Goal: Information Seeking & Learning: Understand process/instructions

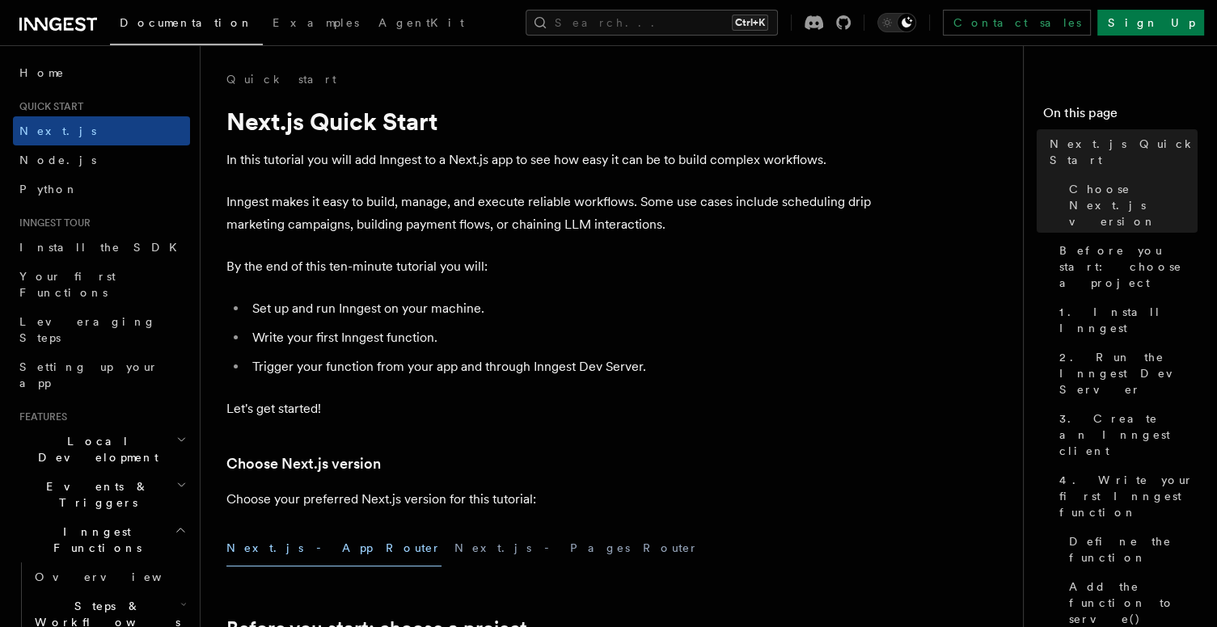
click at [473, 376] on li "Trigger your function from your app and through Inngest Dev Server." at bounding box center [560, 367] width 626 height 23
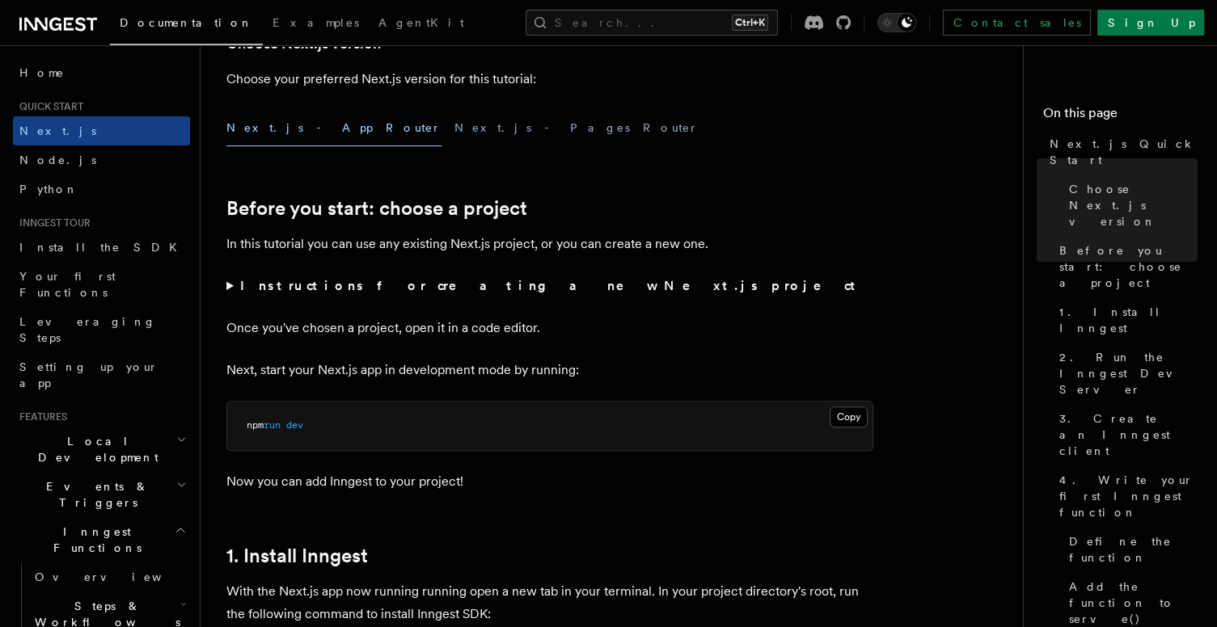
scroll to position [453, 0]
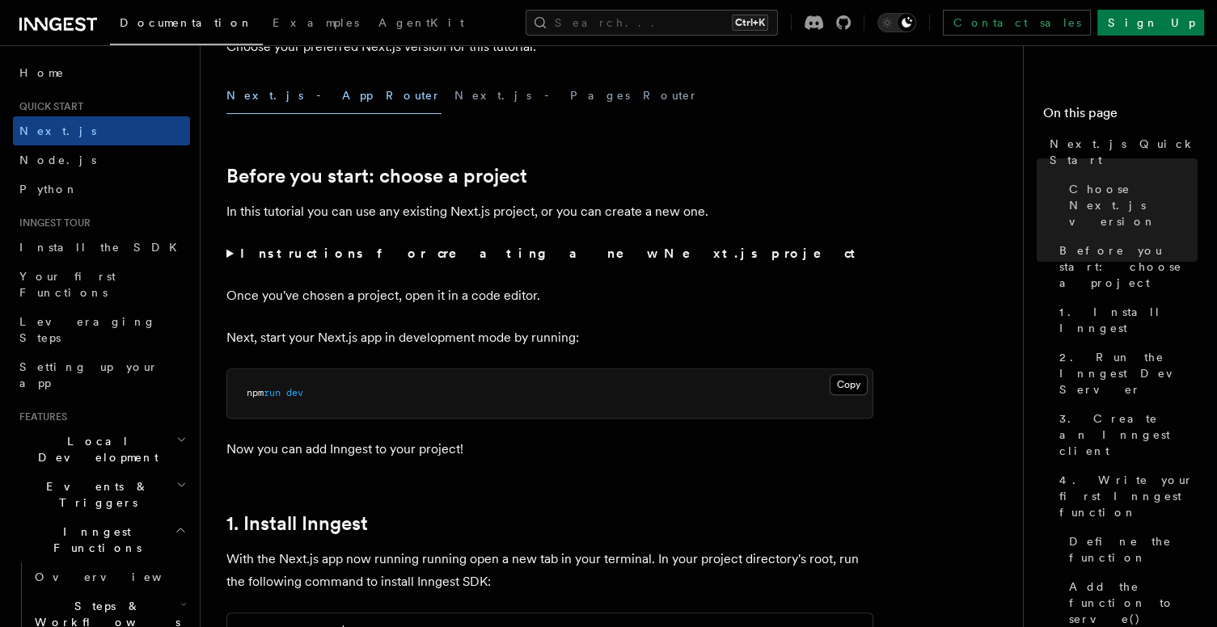
click at [227, 252] on summary "Instructions for creating a new Next.js project" at bounding box center [549, 254] width 647 height 23
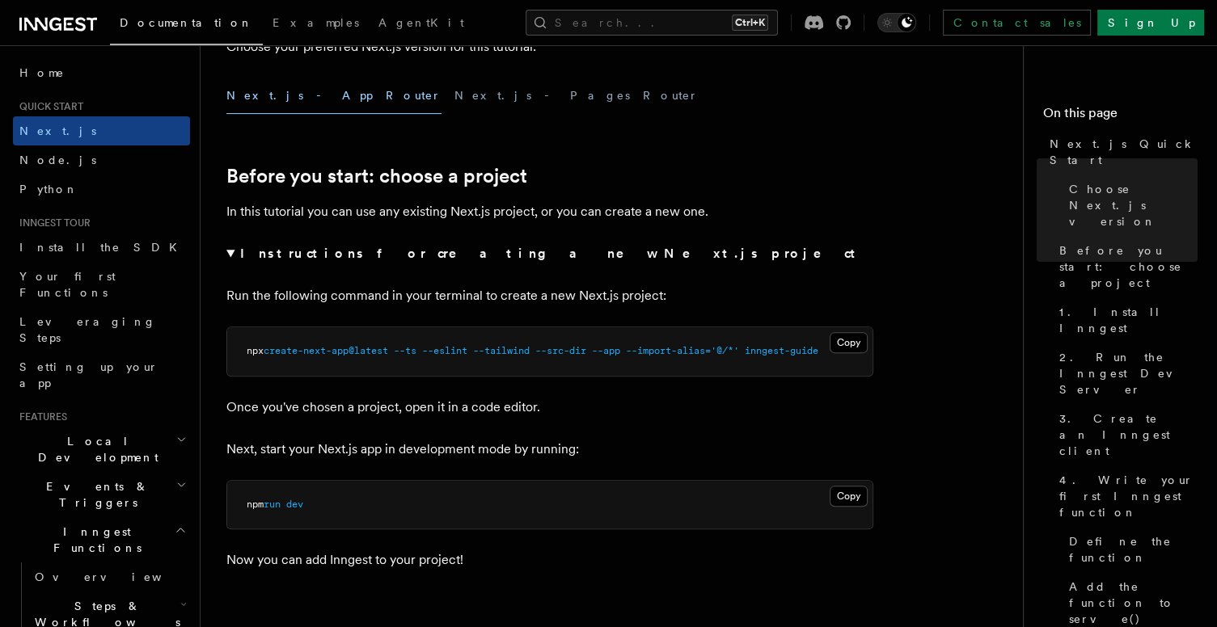
click at [227, 252] on summary "Instructions for creating a new Next.js project" at bounding box center [549, 254] width 647 height 23
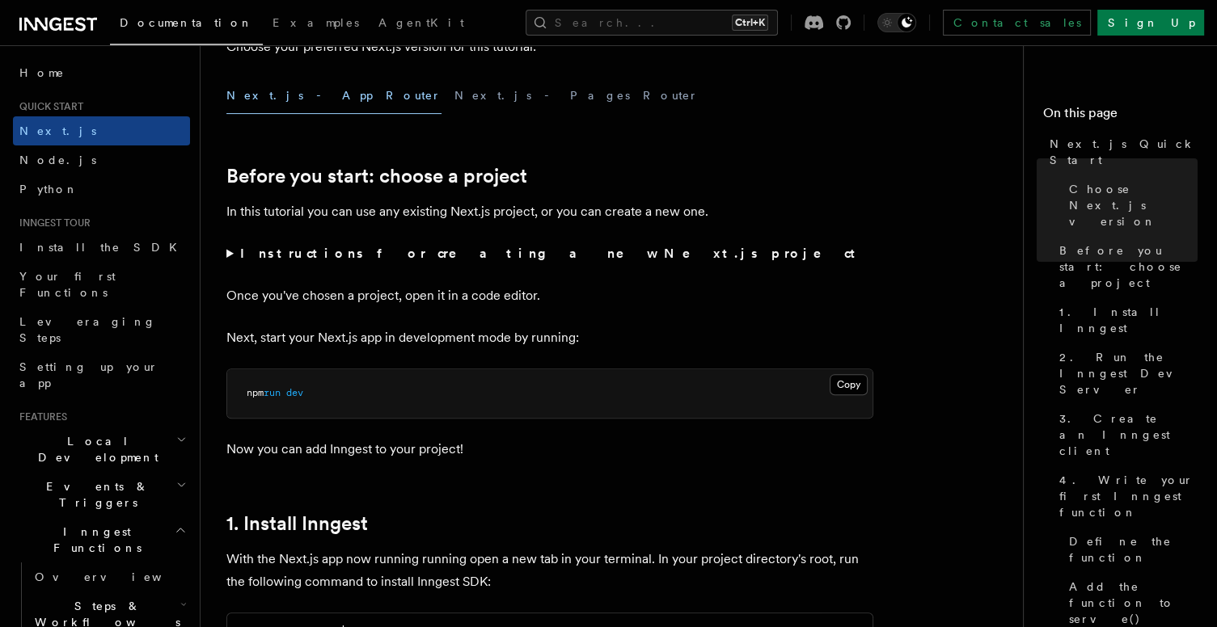
click at [609, 344] on p "Next, start your Next.js app in development mode by running:" at bounding box center [549, 338] width 647 height 23
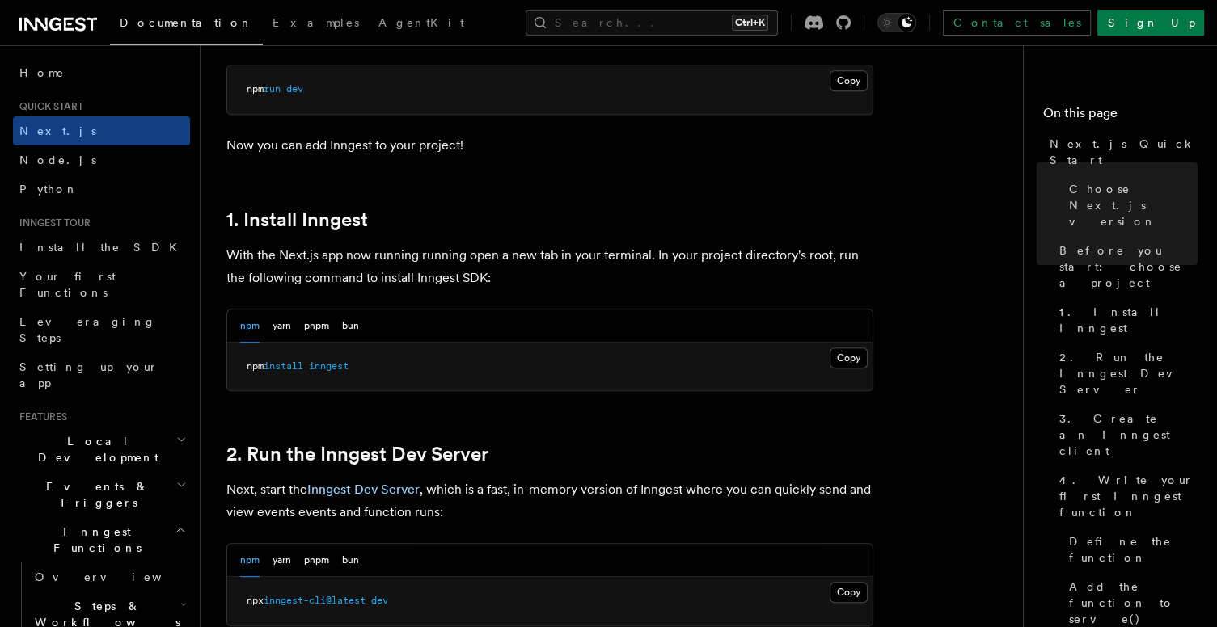
scroll to position [776, 0]
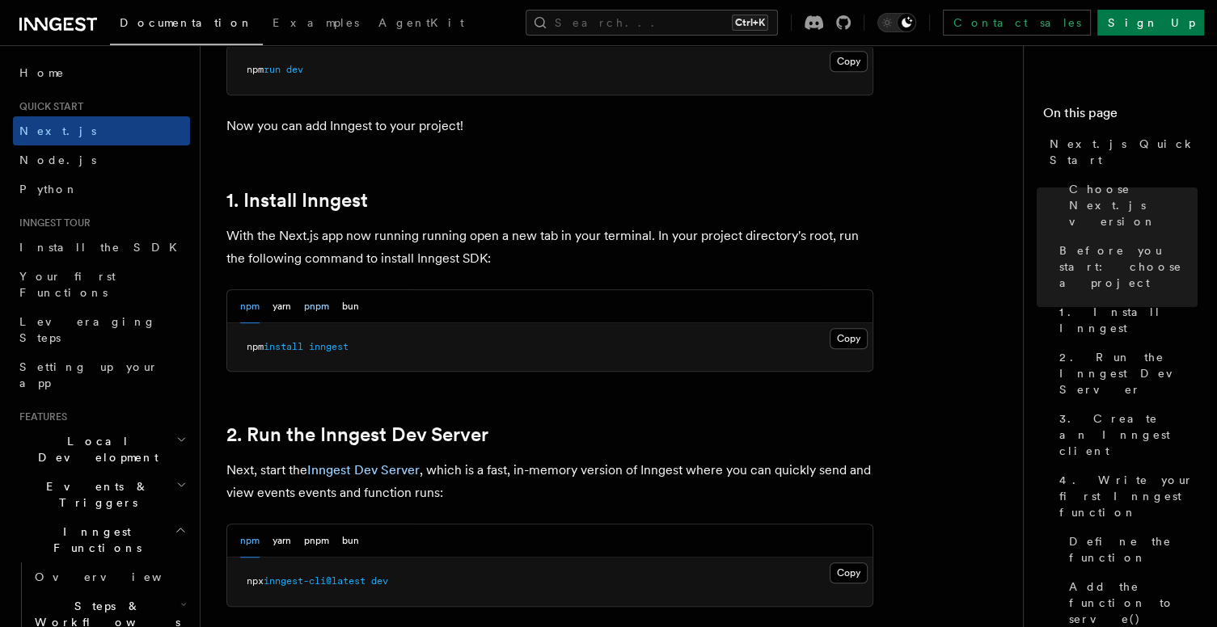
click at [323, 306] on button "pnpm" at bounding box center [316, 306] width 25 height 33
click at [850, 340] on button "Copy Copied" at bounding box center [848, 338] width 38 height 21
drag, startPoint x: 850, startPoint y: 340, endPoint x: 650, endPoint y: 394, distance: 207.9
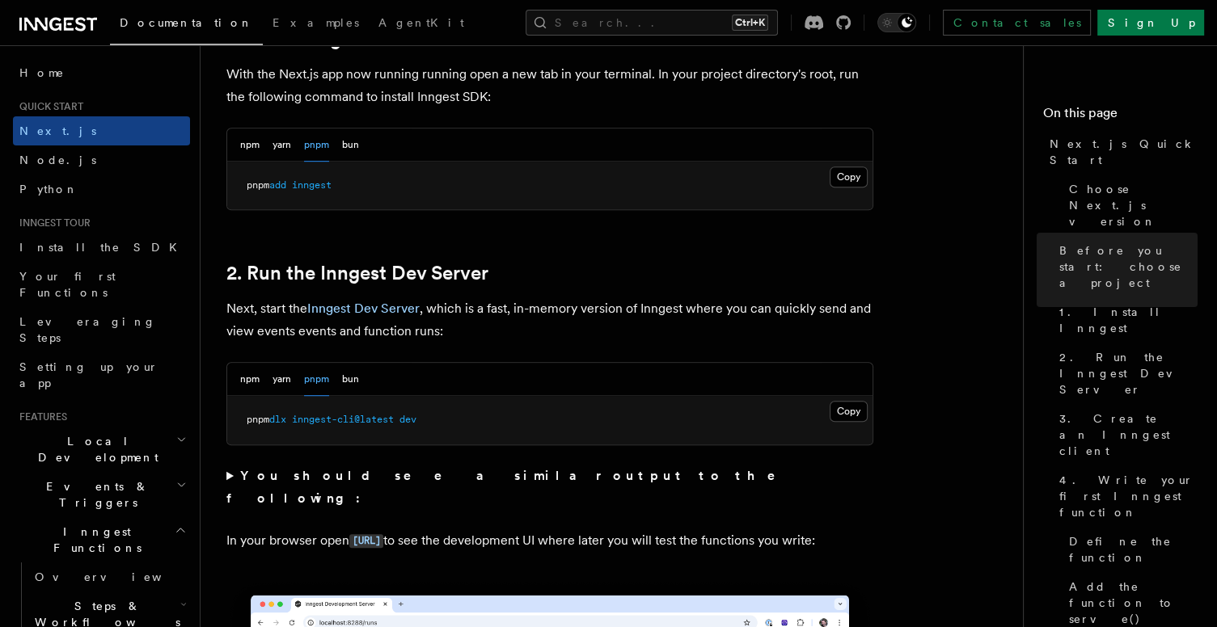
scroll to position [970, 0]
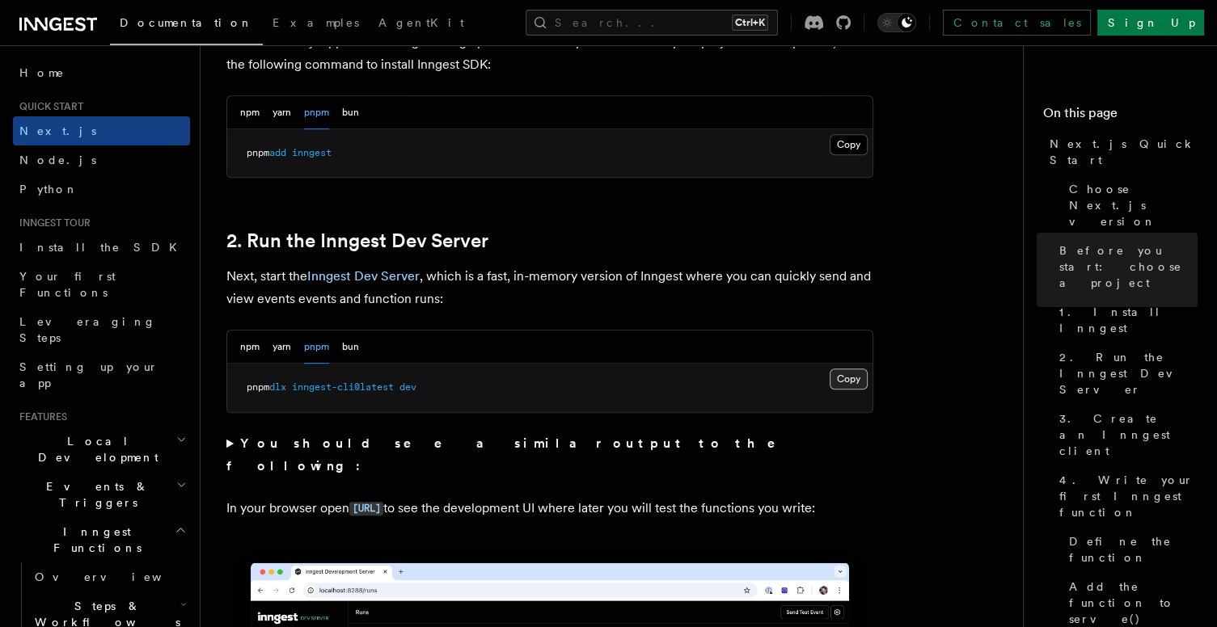
click at [843, 375] on button "Copy Copied" at bounding box center [848, 379] width 38 height 21
click at [441, 441] on strong "You should see a similar output to the following:" at bounding box center [512, 455] width 572 height 38
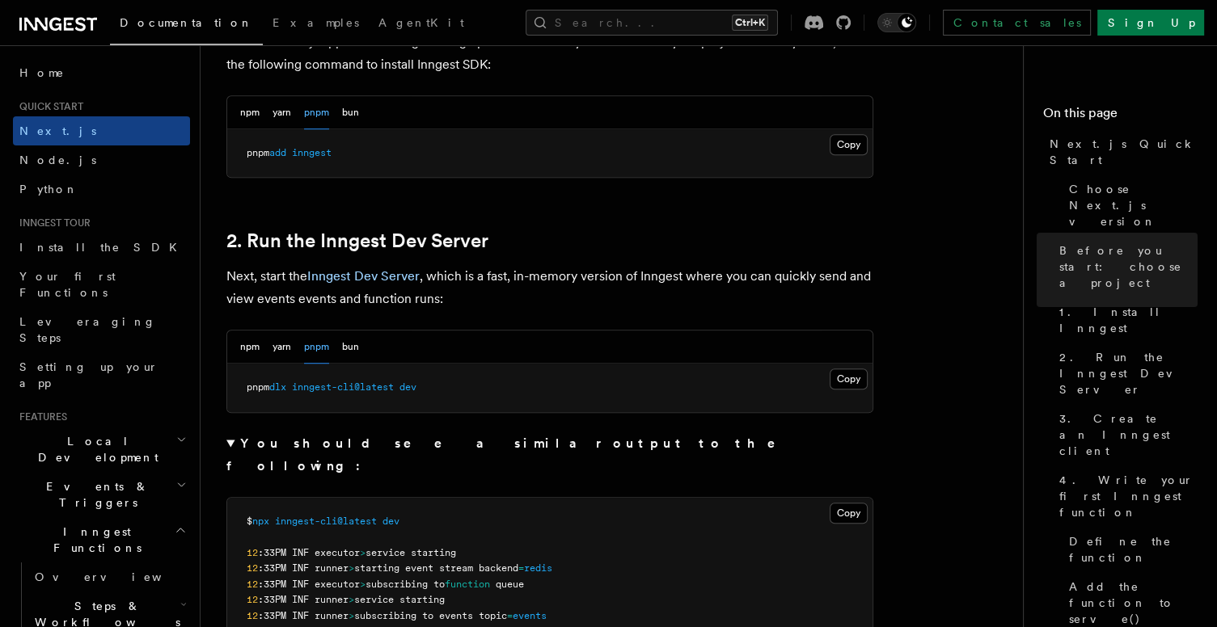
click at [438, 441] on strong "You should see a similar output to the following:" at bounding box center [512, 455] width 572 height 38
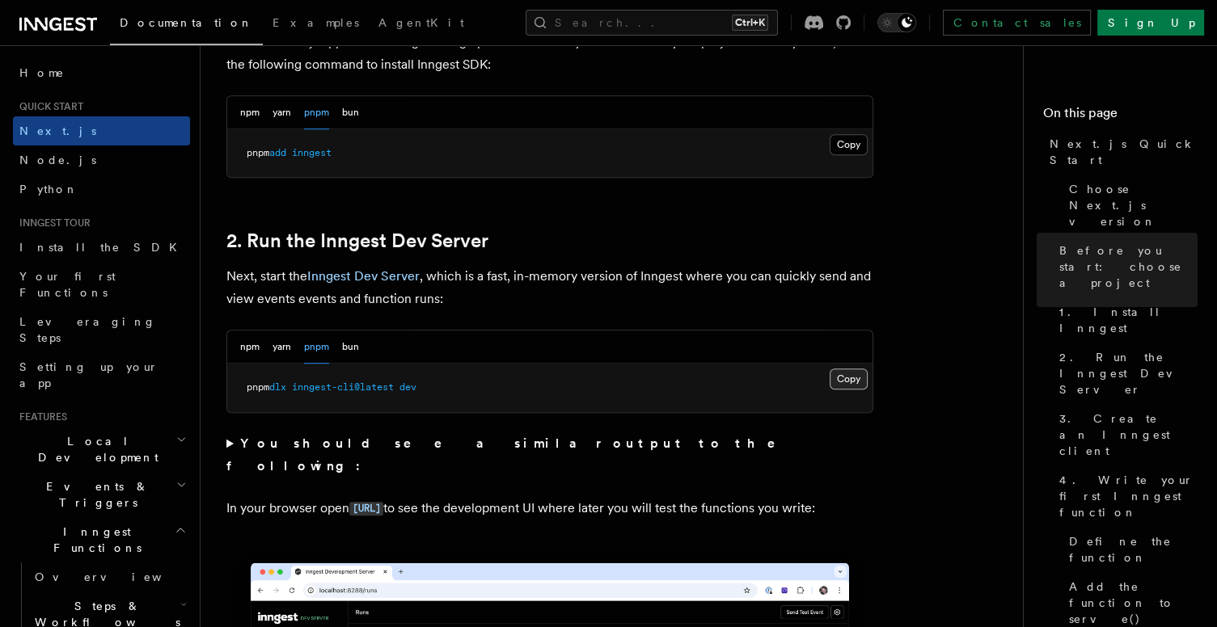
click at [842, 372] on button "Copy Copied" at bounding box center [848, 379] width 38 height 21
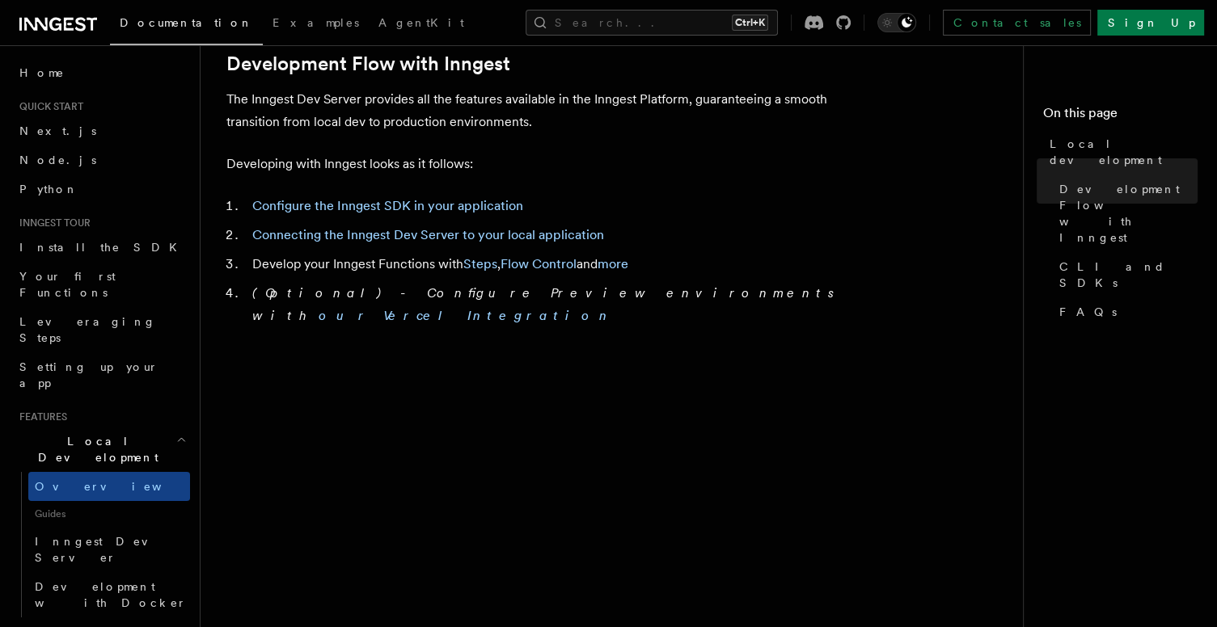
scroll to position [873, 0]
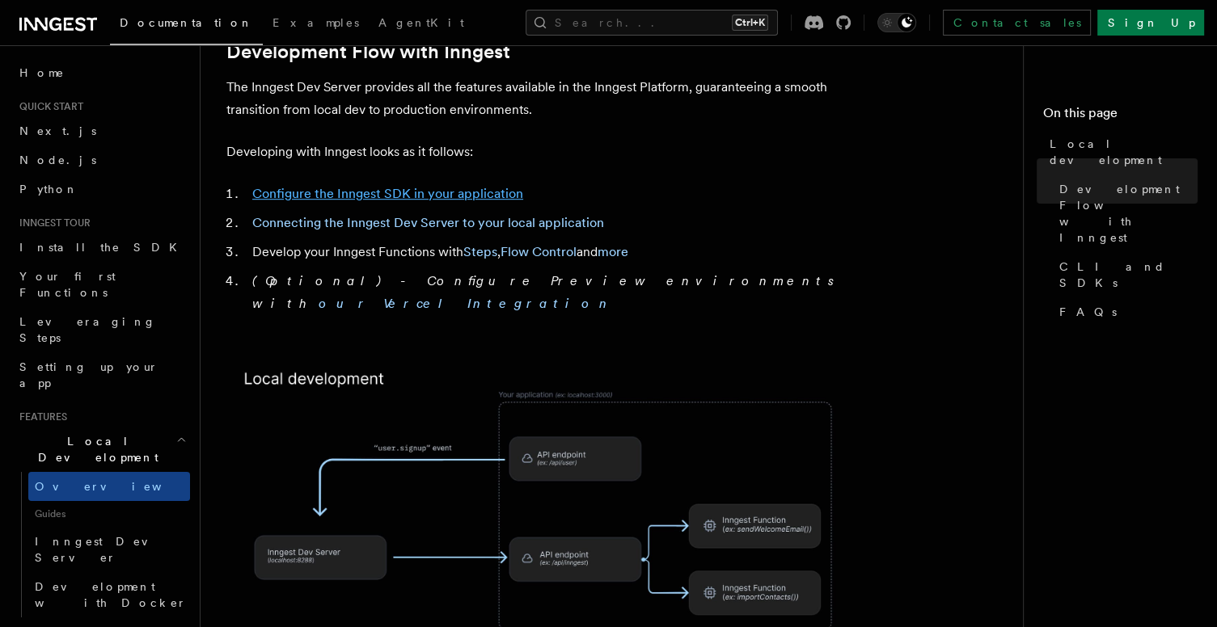
click at [476, 186] on link "Configure the Inngest SDK in your application" at bounding box center [387, 193] width 271 height 15
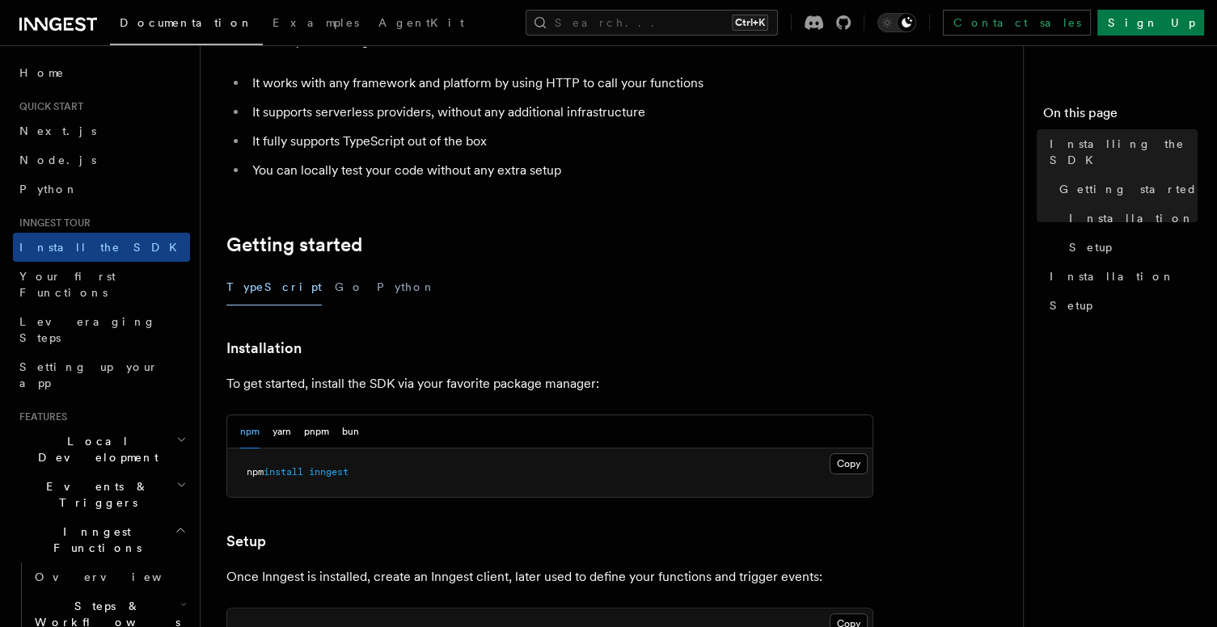
scroll to position [194, 0]
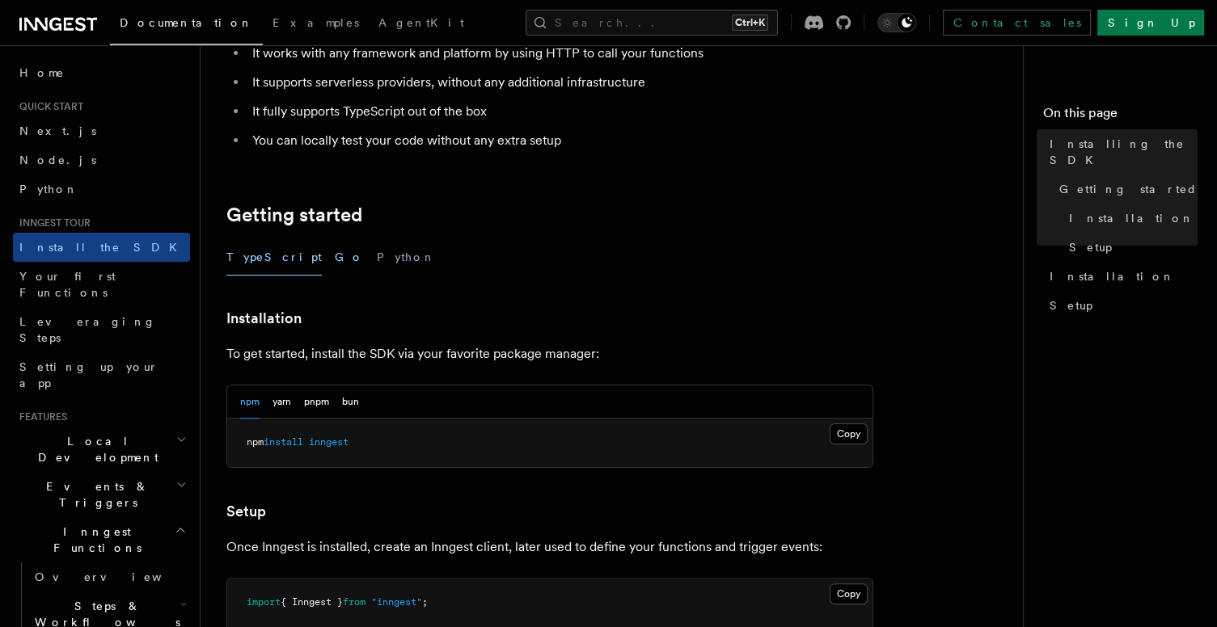
click at [335, 251] on button "Go" at bounding box center [349, 257] width 29 height 36
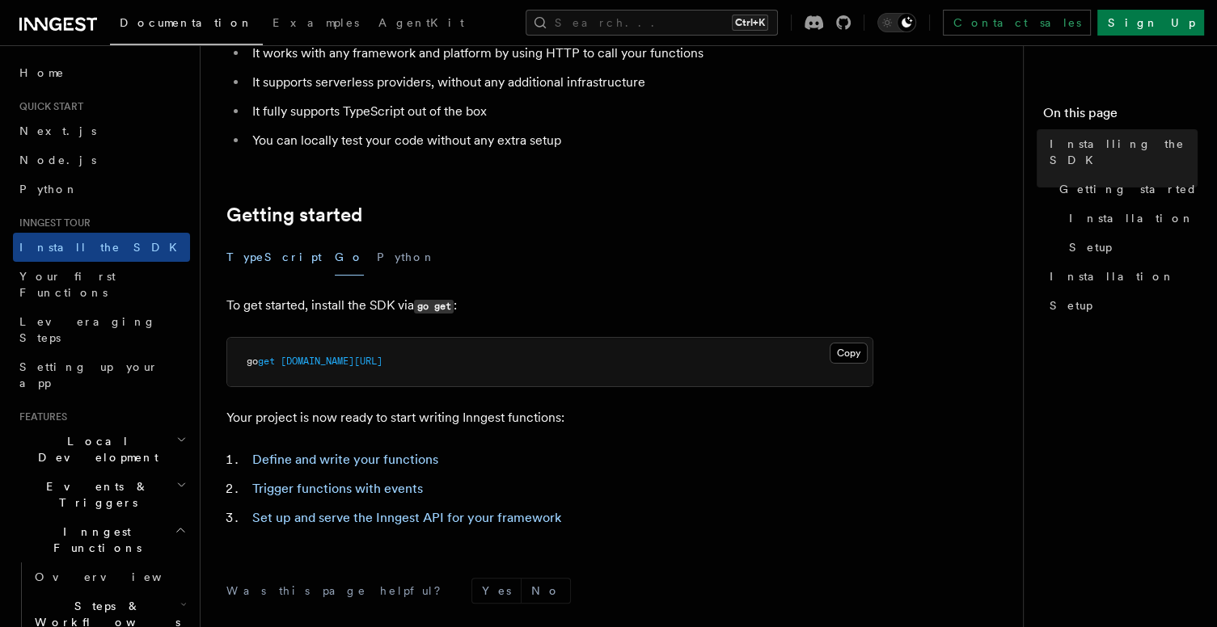
click at [243, 259] on button "TypeScript" at bounding box center [273, 257] width 95 height 36
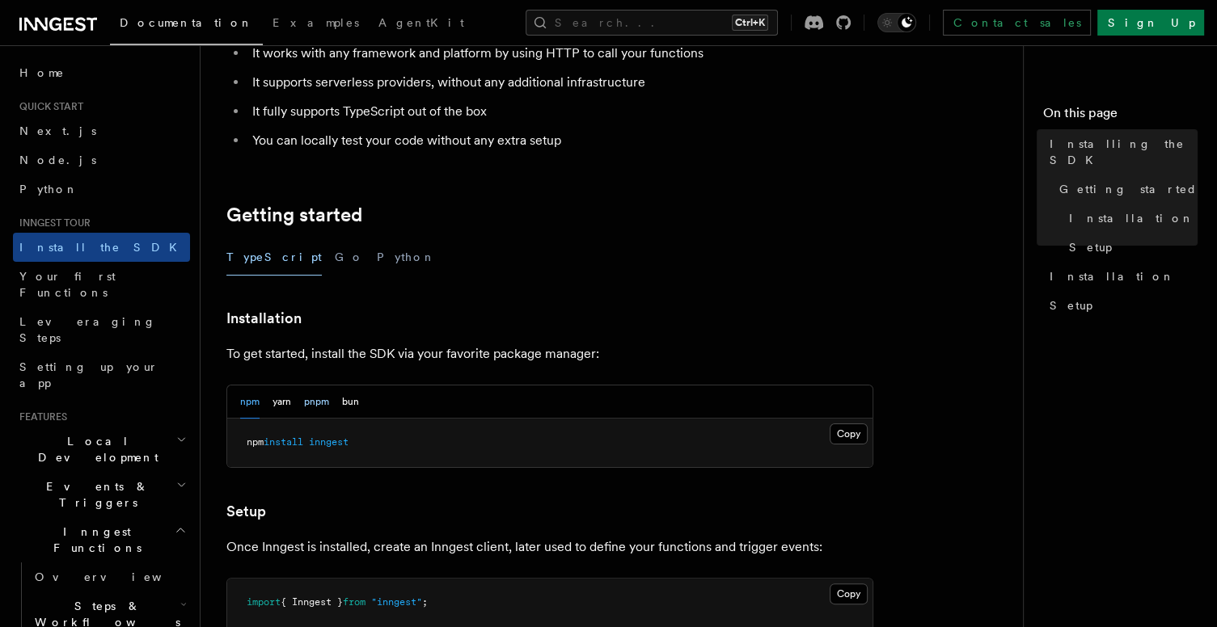
click at [312, 403] on button "pnpm" at bounding box center [316, 402] width 25 height 33
click at [863, 434] on button "Copy Copied" at bounding box center [848, 434] width 38 height 21
click at [679, 485] on article "Inngest tour Installing the SDK The Inngest SDK allows you to write reliable, d…" at bounding box center [617, 513] width 783 height 1273
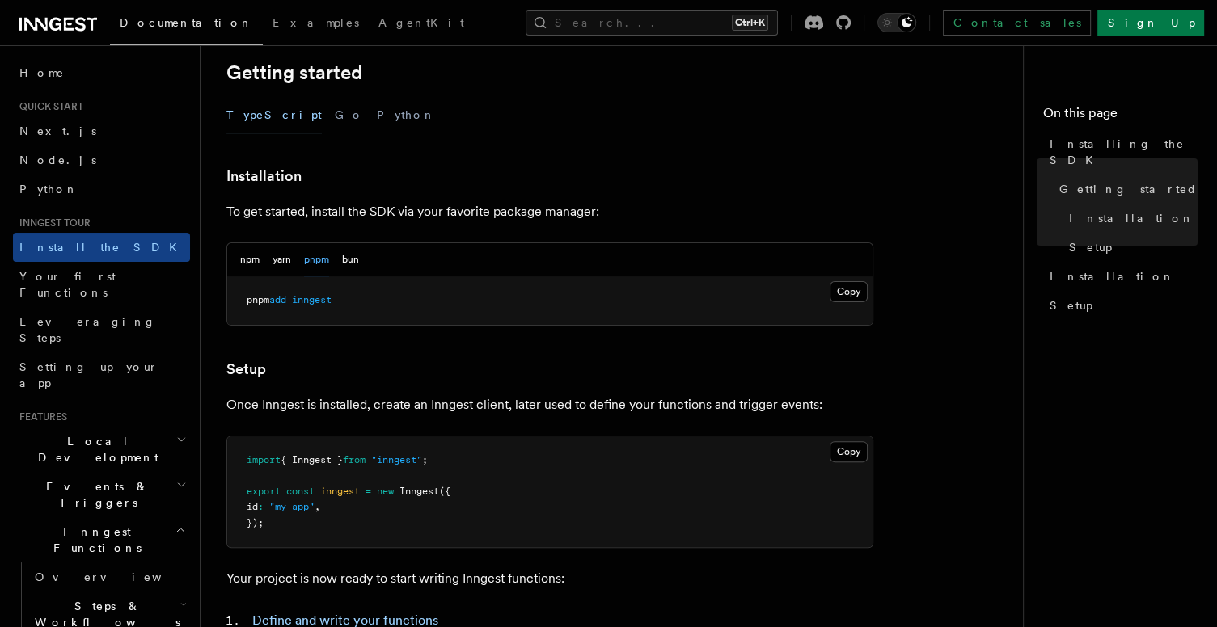
scroll to position [323, 0]
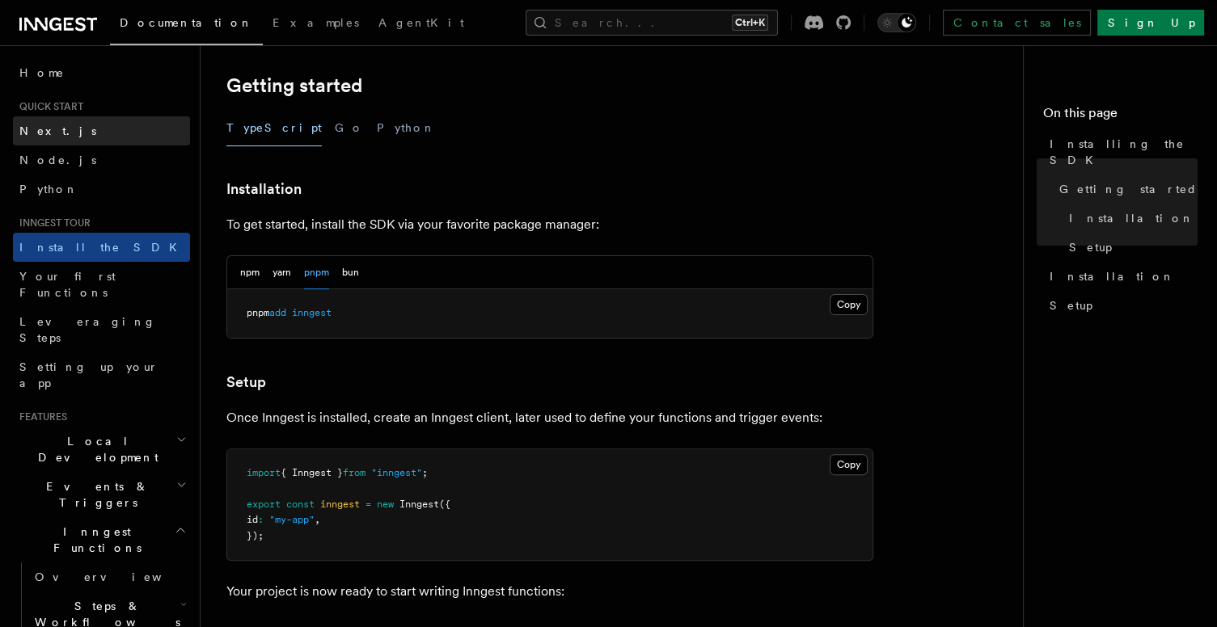
click at [57, 129] on link "Next.js" at bounding box center [101, 130] width 177 height 29
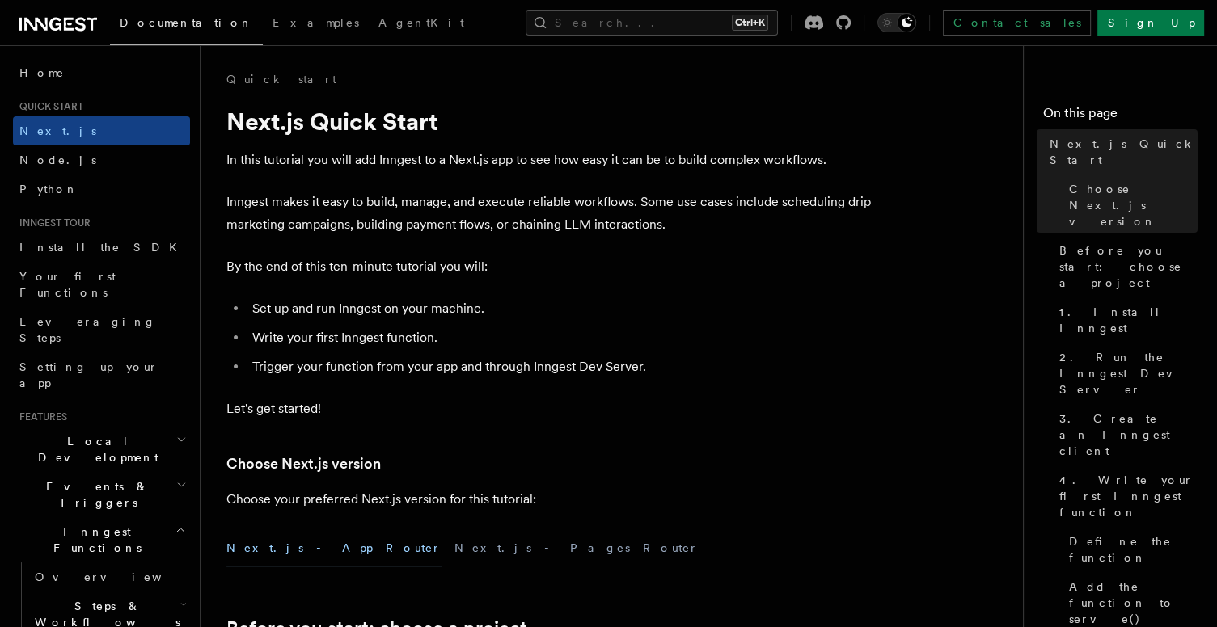
click at [706, 363] on li "Trigger your function from your app and through Inngest Dev Server." at bounding box center [560, 367] width 626 height 23
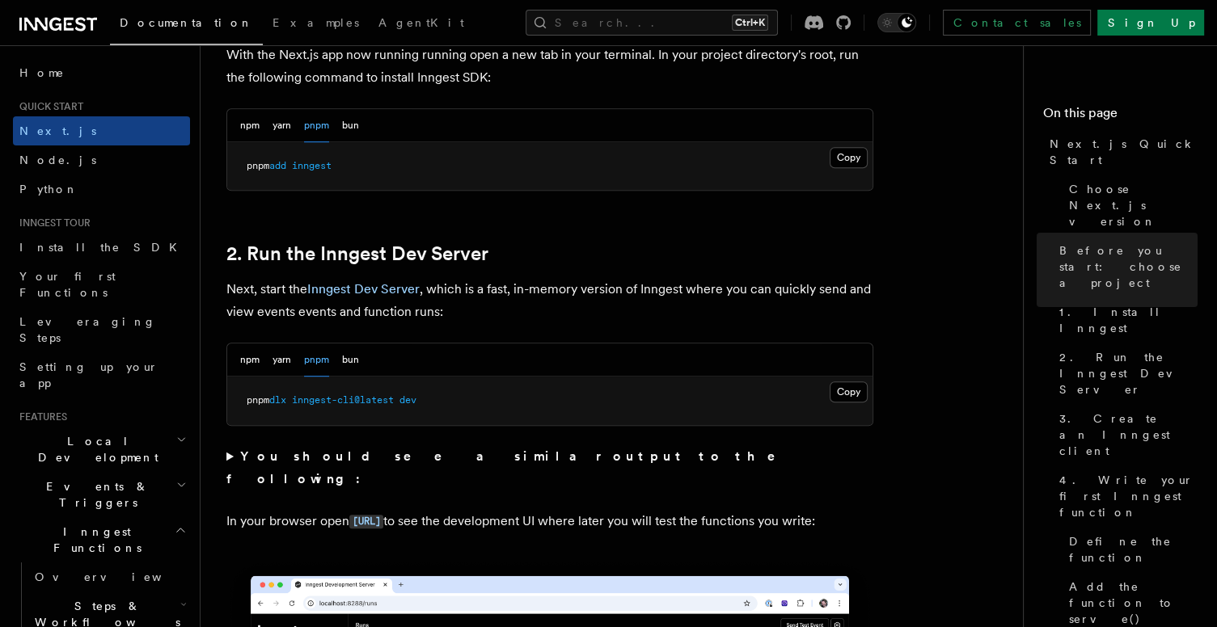
scroll to position [970, 0]
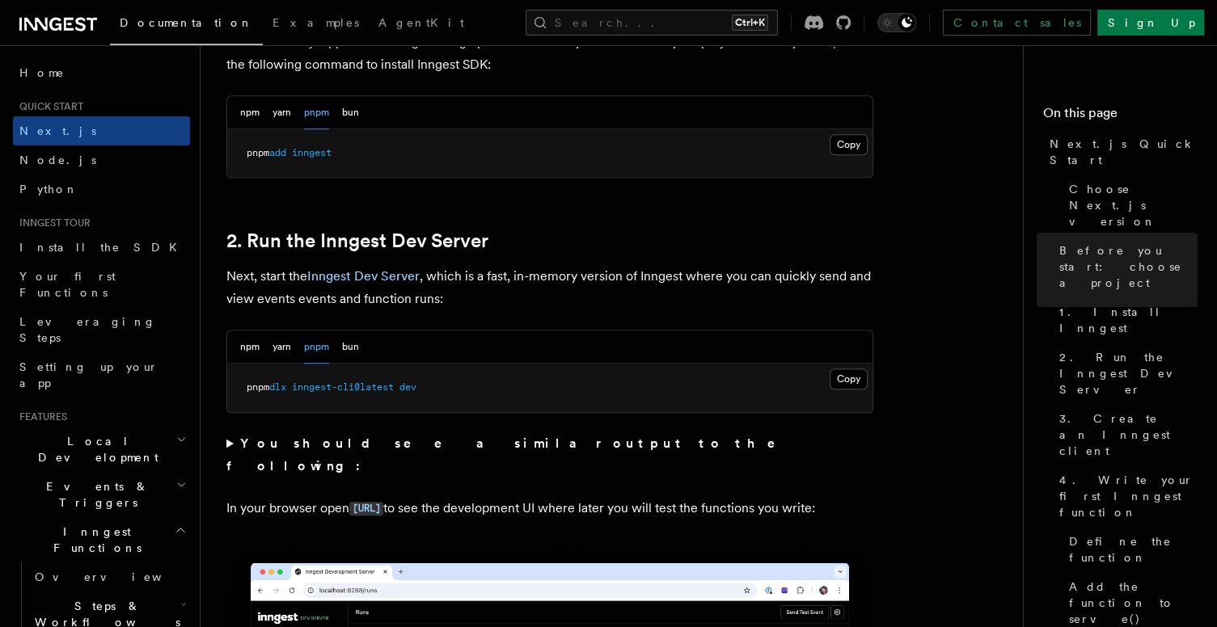
click at [227, 438] on summary "You should see a similar output to the following:" at bounding box center [549, 454] width 647 height 45
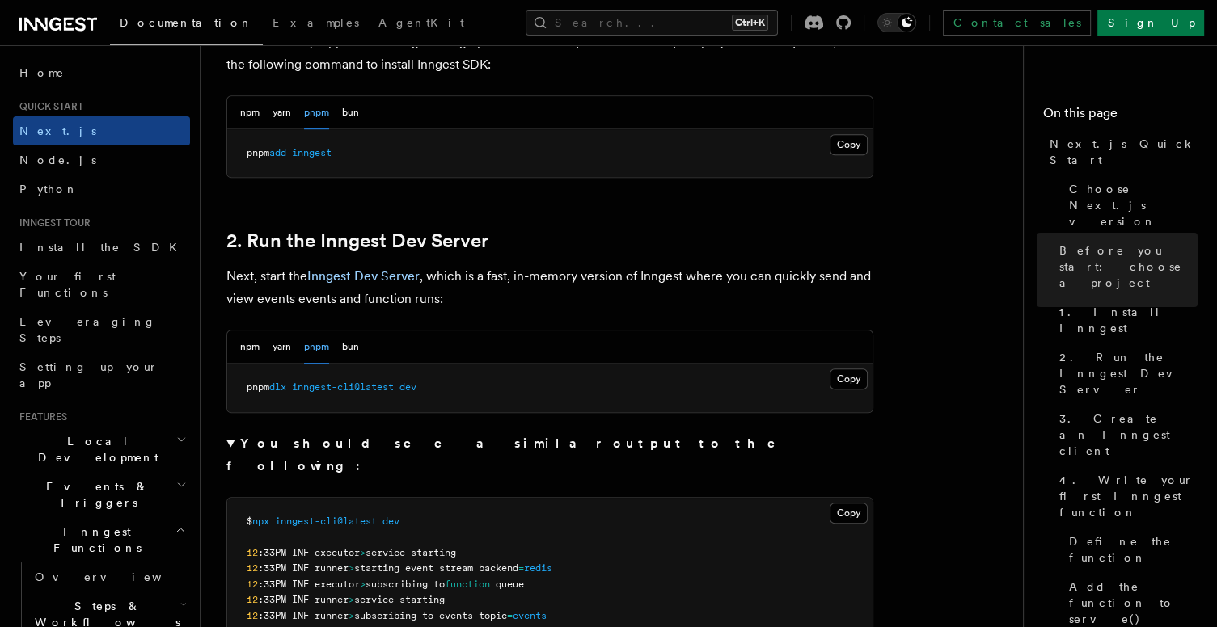
click at [637, 441] on summary "You should see a similar output to the following:" at bounding box center [549, 454] width 647 height 45
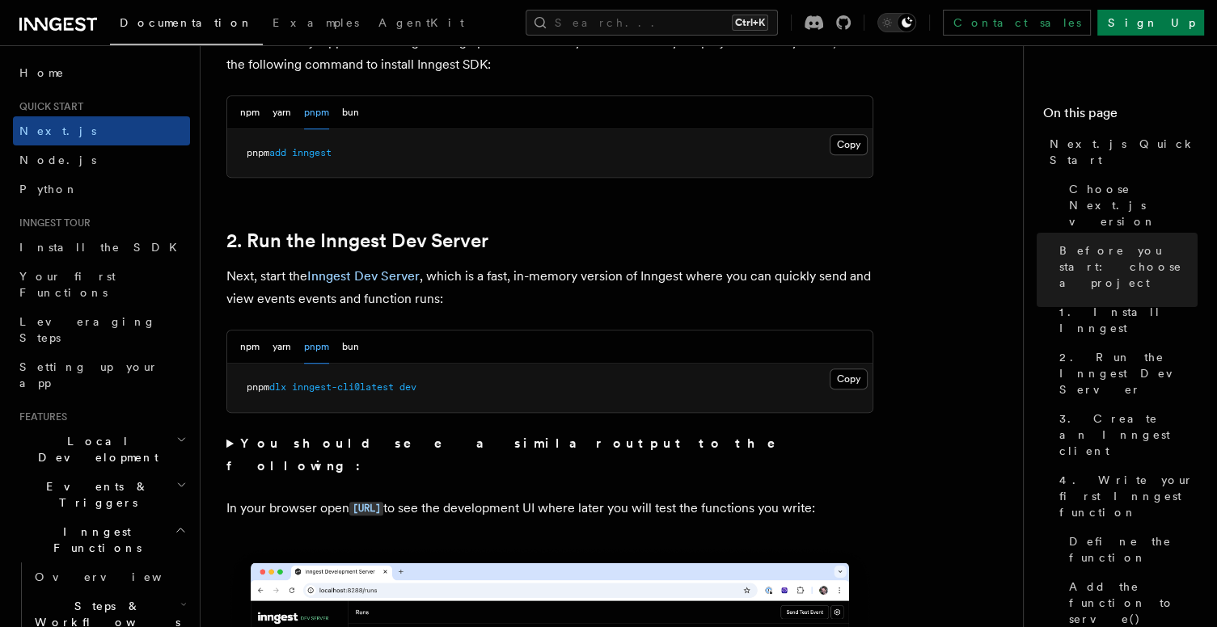
scroll to position [1002, 0]
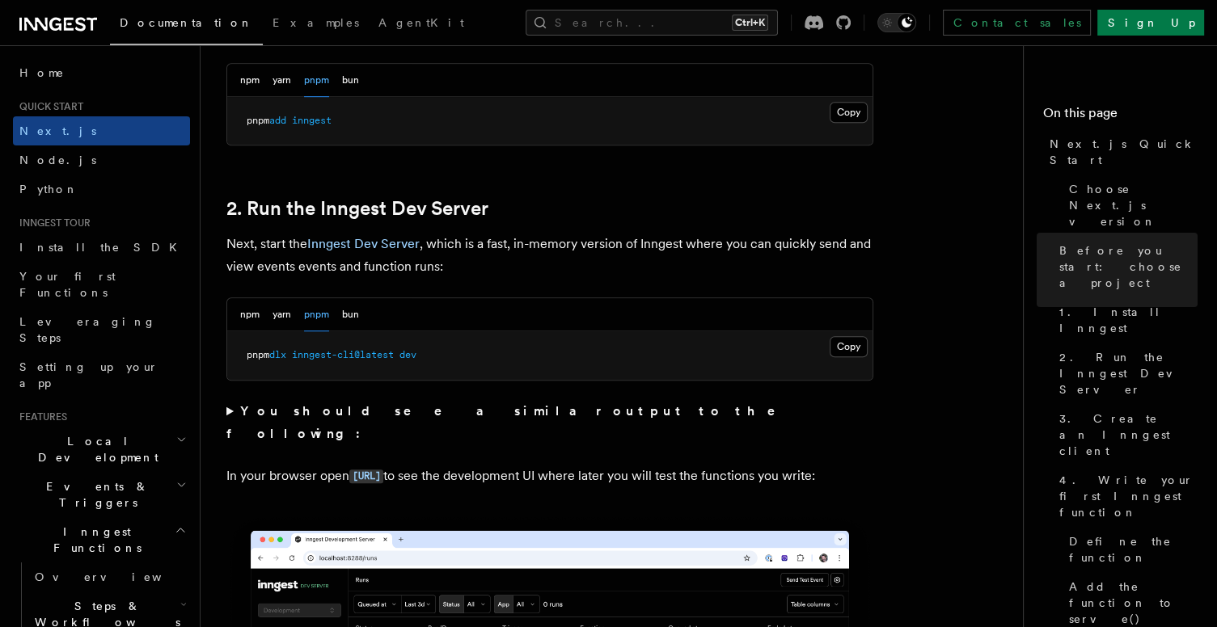
click at [235, 410] on summary "You should see a similar output to the following:" at bounding box center [549, 422] width 647 height 45
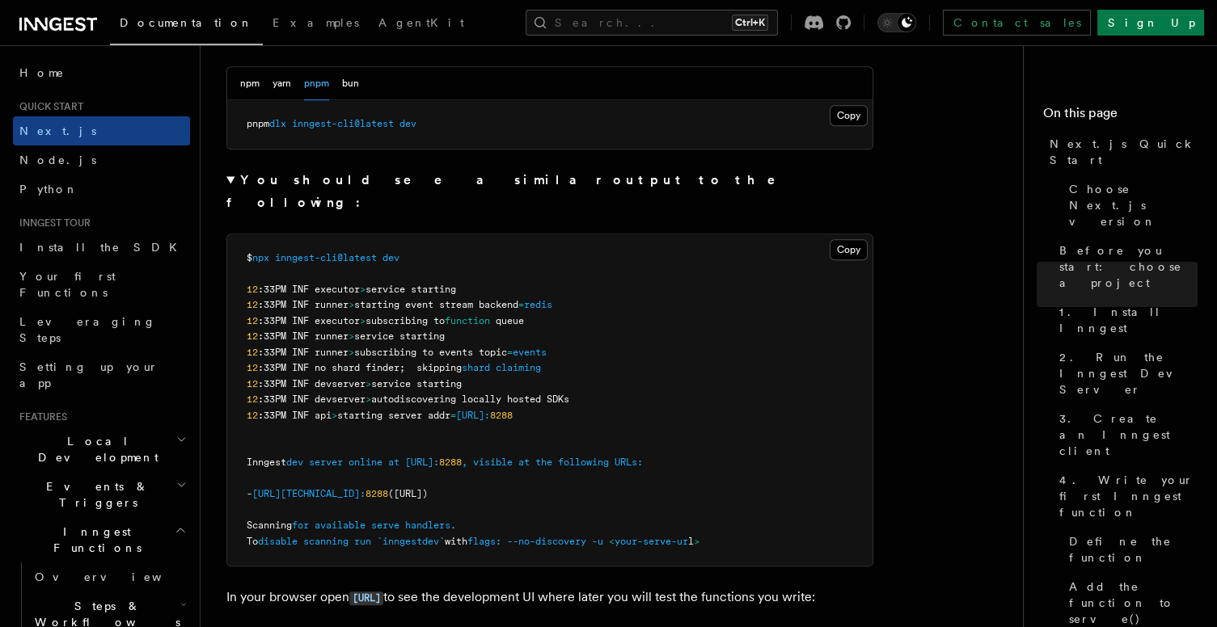
scroll to position [1221, 0]
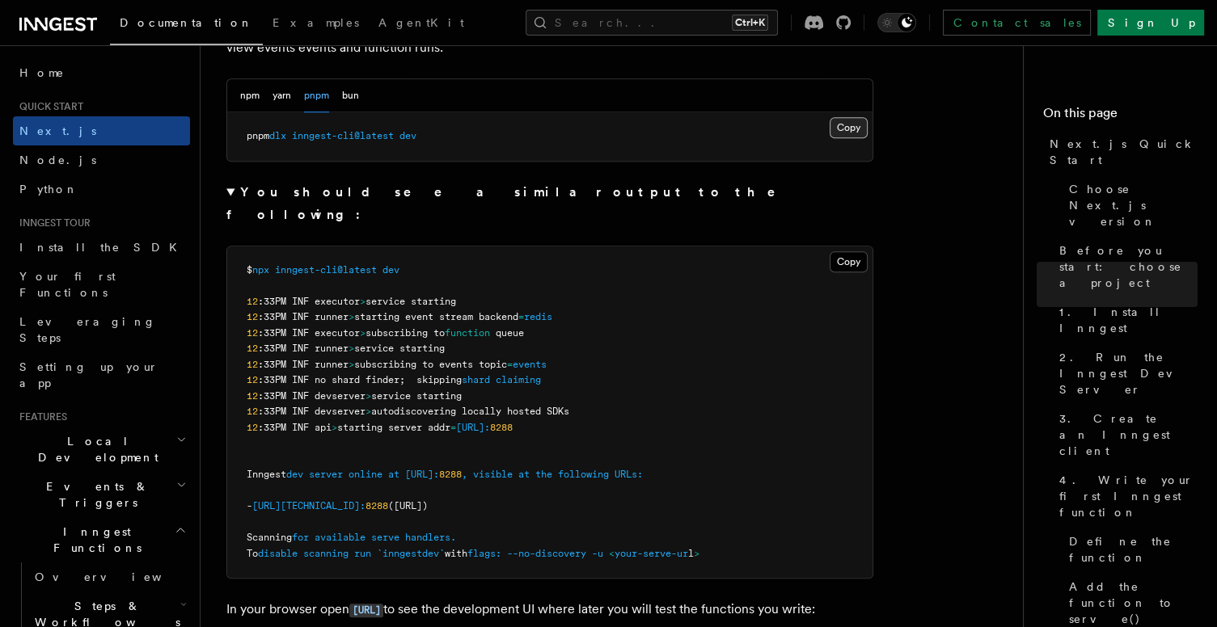
click at [845, 124] on button "Copy Copied" at bounding box center [848, 127] width 38 height 21
